Goal: Task Accomplishment & Management: Manage account settings

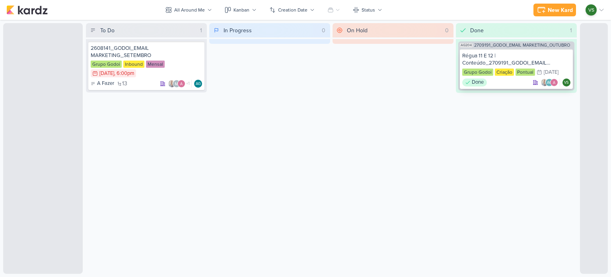
click at [511, 58] on div "Régua 11 E 12 | Conteúdo_2709191_GODOI_EMAIL MARKETING_OUTUBRO" at bounding box center [516, 59] width 108 height 14
click at [493, 59] on div "Régua 11 E 12 | Conteúdo_2709191_GODOI_EMAIL MARKETING_OUTUBRO" at bounding box center [516, 59] width 108 height 14
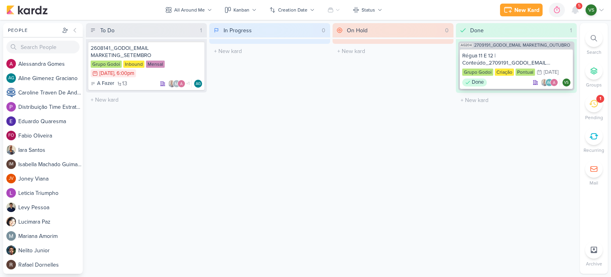
click at [499, 58] on div "Régua 11 E 12 | Conteúdo_2709191_GODOI_EMAIL MARKETING_OUTUBRO" at bounding box center [516, 59] width 108 height 14
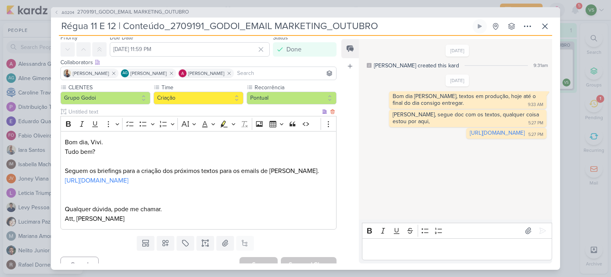
scroll to position [48, 0]
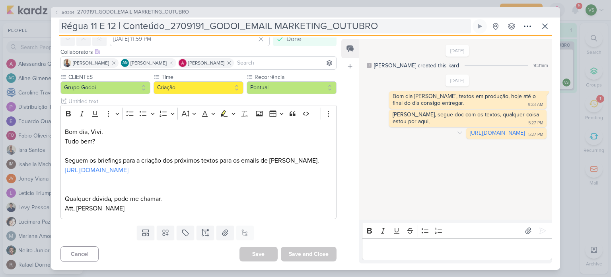
click at [470, 135] on link "[URL][DOMAIN_NAME]" at bounding box center [497, 132] width 55 height 7
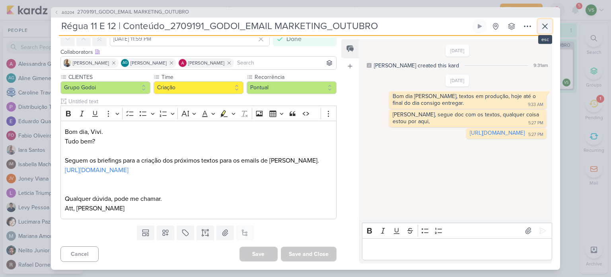
click at [543, 27] on icon at bounding box center [545, 26] width 10 height 10
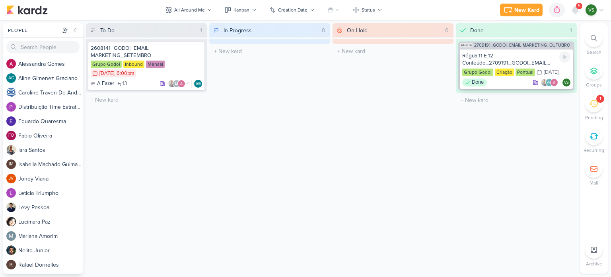
click at [571, 55] on div "Régua 11 E 12 | Conteúdo_2709191_GODOI_EMAIL MARKETING_OUTUBRO Grupo Godoi Cria…" at bounding box center [516, 69] width 113 height 40
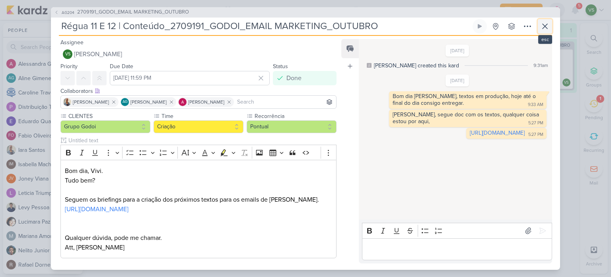
click at [547, 25] on icon at bounding box center [545, 26] width 10 height 10
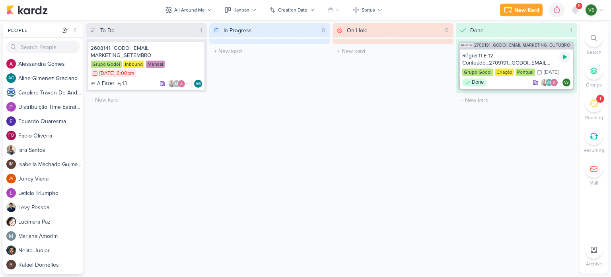
click at [566, 59] on icon at bounding box center [565, 57] width 6 height 6
click at [572, 6] on icon at bounding box center [576, 10] width 10 height 10
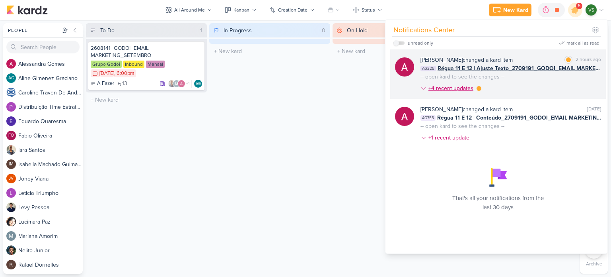
click at [462, 88] on div "+4 recent updates" at bounding box center [452, 88] width 47 height 8
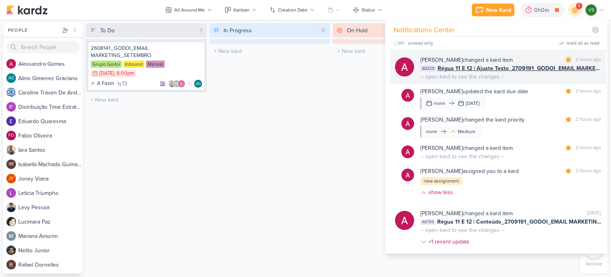
click at [527, 73] on div "[PERSON_NAME] changed a kard item [PERSON_NAME] as read 2 hours ago AG225 Régua…" at bounding box center [511, 68] width 181 height 25
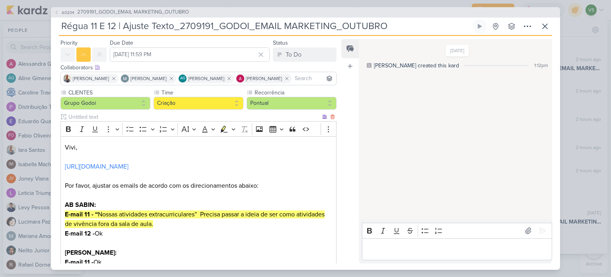
scroll to position [0, 0]
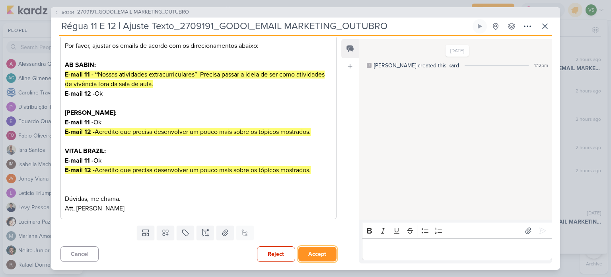
click at [317, 255] on button "Accept" at bounding box center [317, 253] width 38 height 15
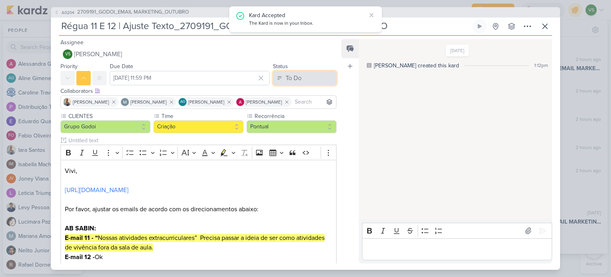
click at [301, 75] on button "To Do" at bounding box center [305, 78] width 64 height 14
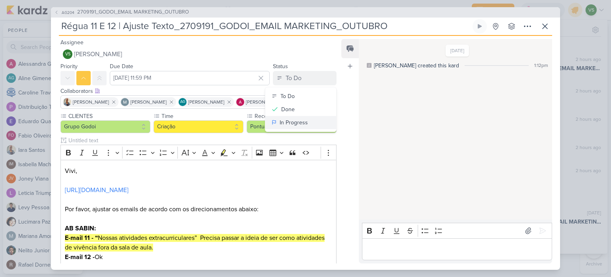
click at [291, 121] on div "In Progress" at bounding box center [294, 122] width 28 height 8
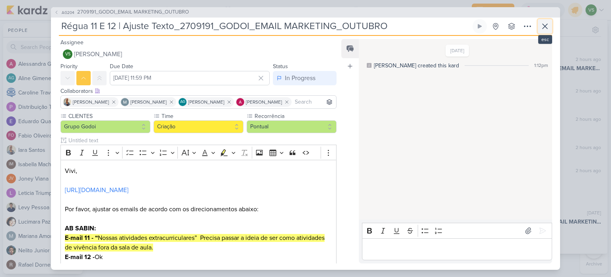
click at [542, 25] on icon at bounding box center [545, 26] width 10 height 10
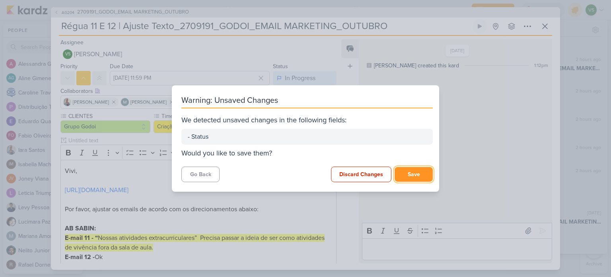
click at [417, 181] on button "Save" at bounding box center [414, 174] width 38 height 15
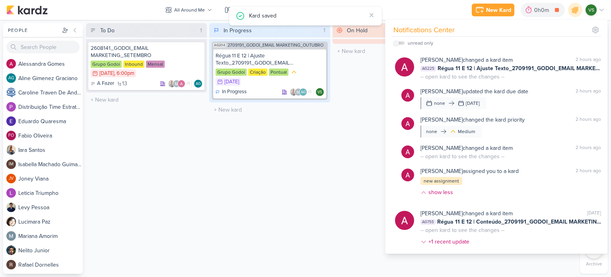
click at [353, 152] on div "On Hold 0 The kard title must be shorter than 100 characters" at bounding box center [393, 148] width 121 height 250
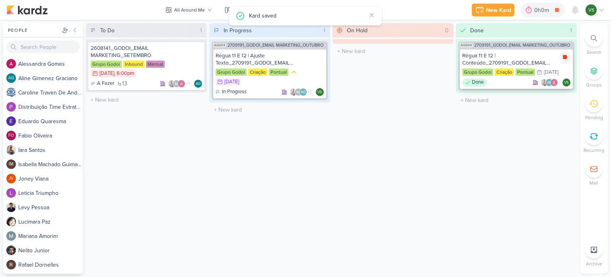
click at [564, 58] on icon at bounding box center [565, 57] width 4 height 4
click at [288, 62] on div "Régua 11 E 12 | Ajuste Texto_2709191_GODOI_EMAIL MARKETING_OUTUBRO" at bounding box center [270, 59] width 108 height 14
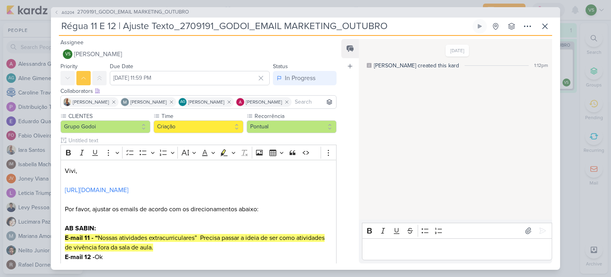
drag, startPoint x: 380, startPoint y: 245, endPoint x: 376, endPoint y: 239, distance: 7.4
click at [379, 242] on div "Editor editing area: main" at bounding box center [457, 249] width 190 height 22
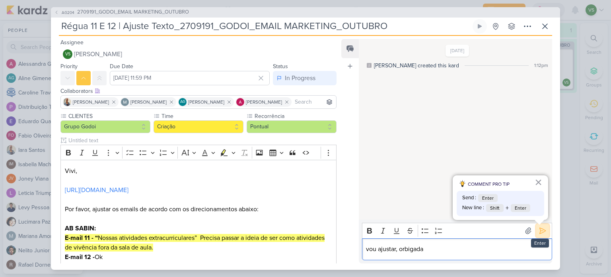
click at [539, 228] on icon at bounding box center [543, 230] width 8 height 8
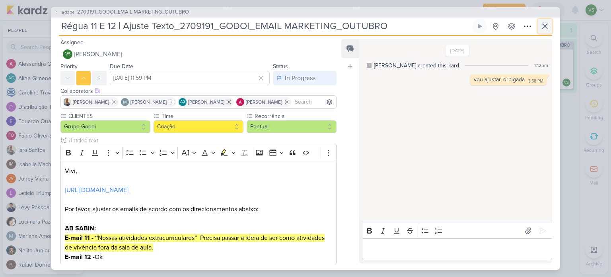
click at [544, 24] on icon at bounding box center [545, 26] width 10 height 10
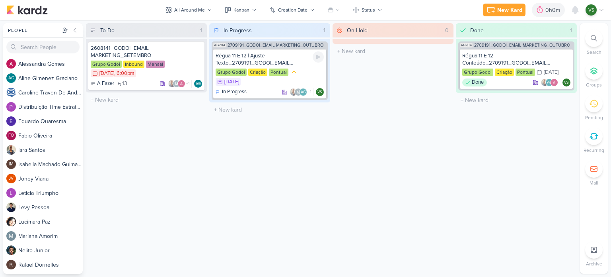
drag, startPoint x: 317, startPoint y: 54, endPoint x: 361, endPoint y: 89, distance: 56.1
click at [317, 54] on icon at bounding box center [318, 57] width 6 height 6
